Goal: Information Seeking & Learning: Learn about a topic

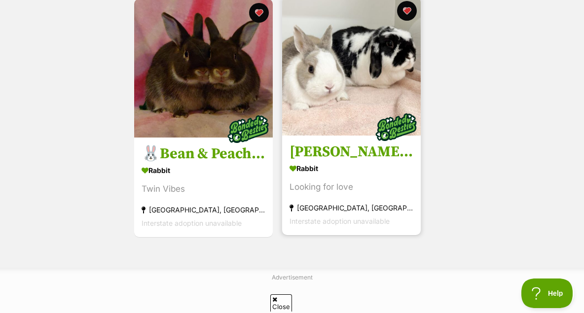
click at [340, 175] on div "Rabbit" at bounding box center [351, 168] width 124 height 14
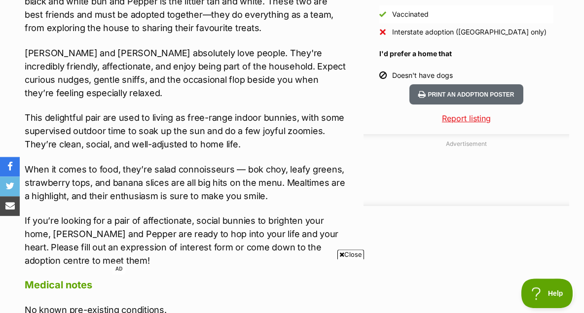
scroll to position [946, 0]
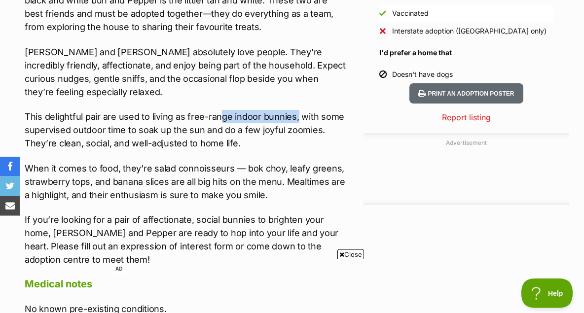
drag, startPoint x: 217, startPoint y: 123, endPoint x: 294, endPoint y: 125, distance: 76.9
click at [294, 125] on p "This delightful pair are used to living as free-range indoor bunnies, with some…" at bounding box center [186, 130] width 322 height 40
click at [263, 150] on p "This delightful pair are used to living as free-range indoor bunnies, with some…" at bounding box center [186, 130] width 322 height 40
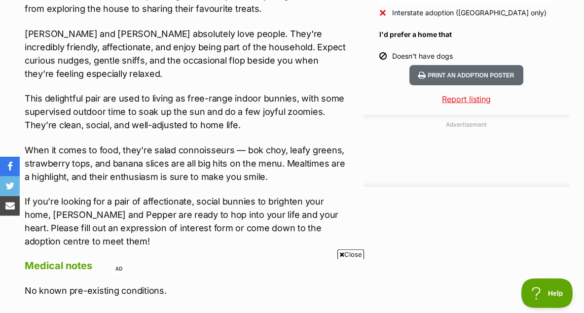
scroll to position [966, 0]
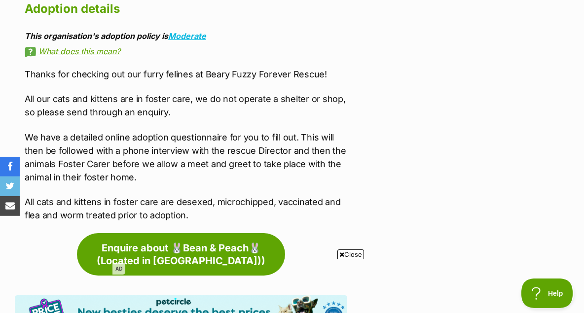
scroll to position [2021, 0]
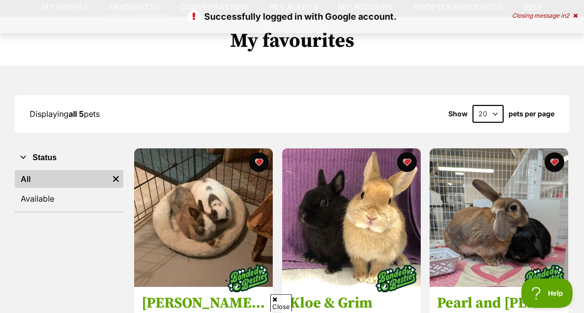
click at [575, 16] on icon at bounding box center [575, 16] width 4 height 6
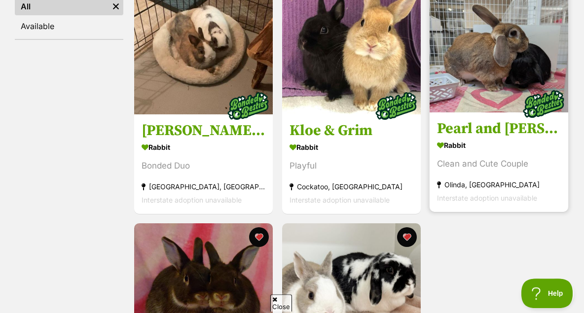
scroll to position [202, 0]
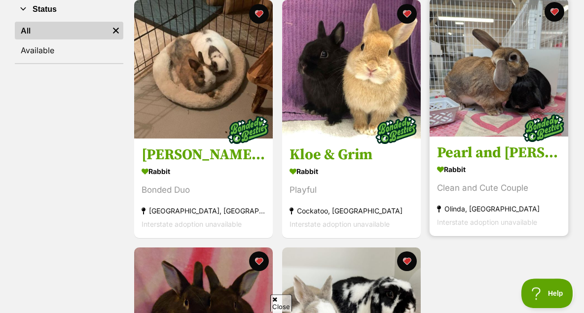
click at [477, 111] on img at bounding box center [498, 67] width 138 height 138
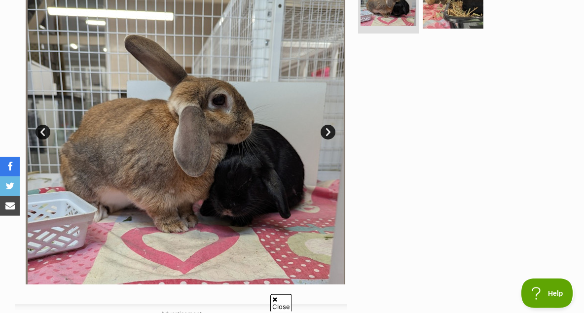
scroll to position [240, 0]
click at [332, 139] on link "Next" at bounding box center [327, 132] width 15 height 15
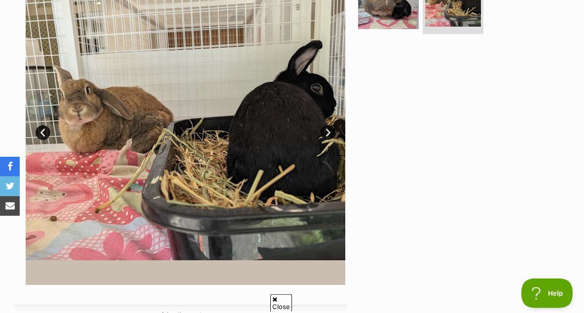
click at [330, 140] on link "Next" at bounding box center [327, 132] width 15 height 15
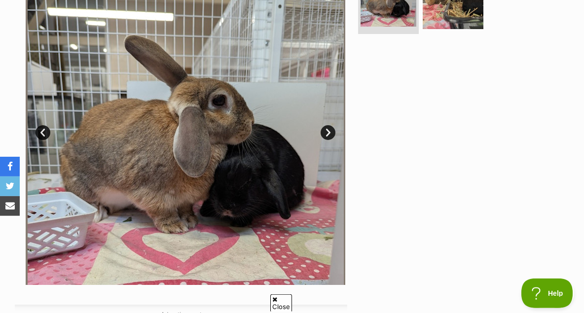
scroll to position [0, 0]
